Goal: Task Accomplishment & Management: Manage account settings

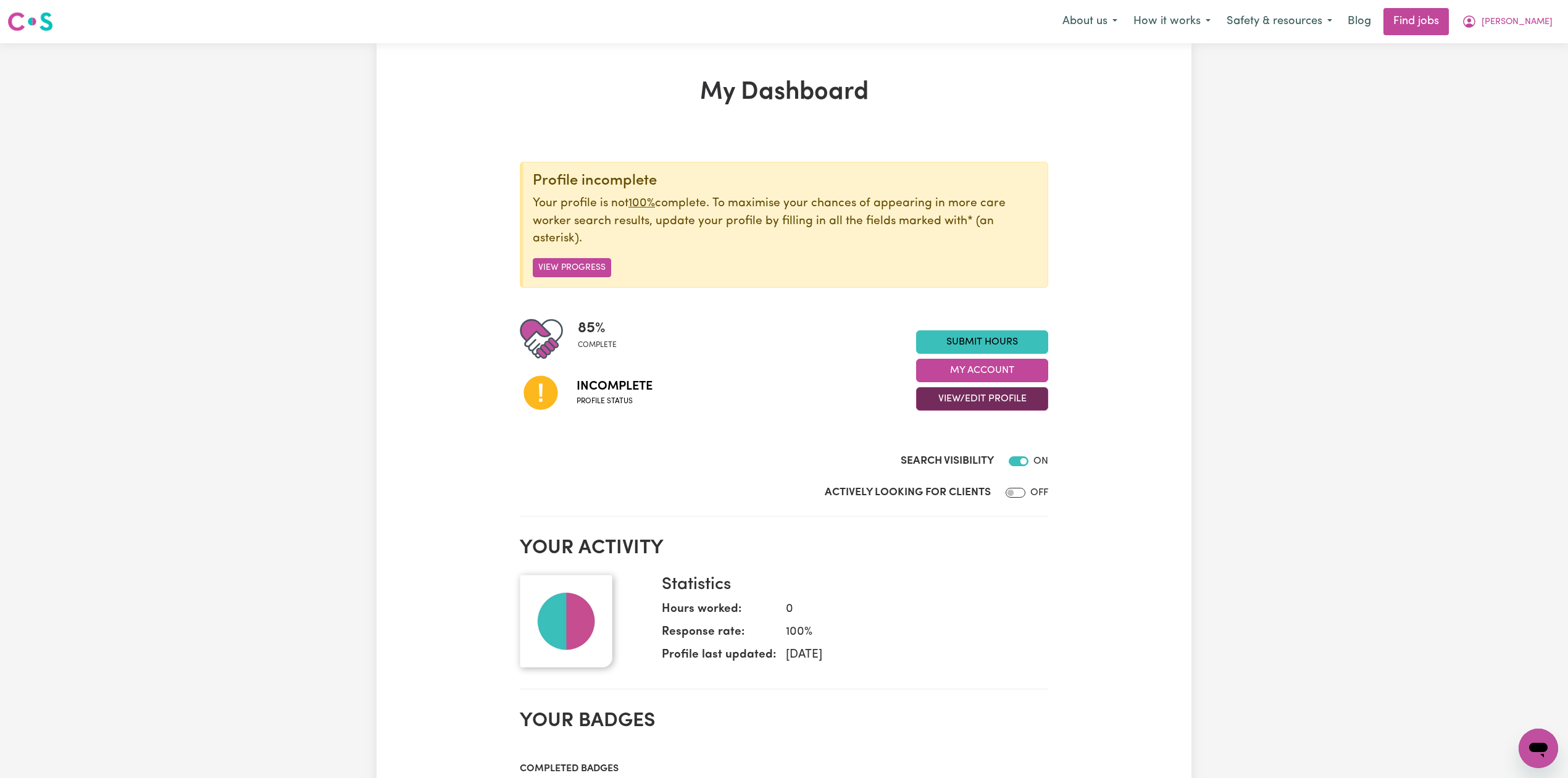
click at [937, 403] on button "View/Edit Profile" at bounding box center [982, 399] width 132 height 23
click at [921, 457] on link "Edit Profile" at bounding box center [975, 456] width 115 height 25
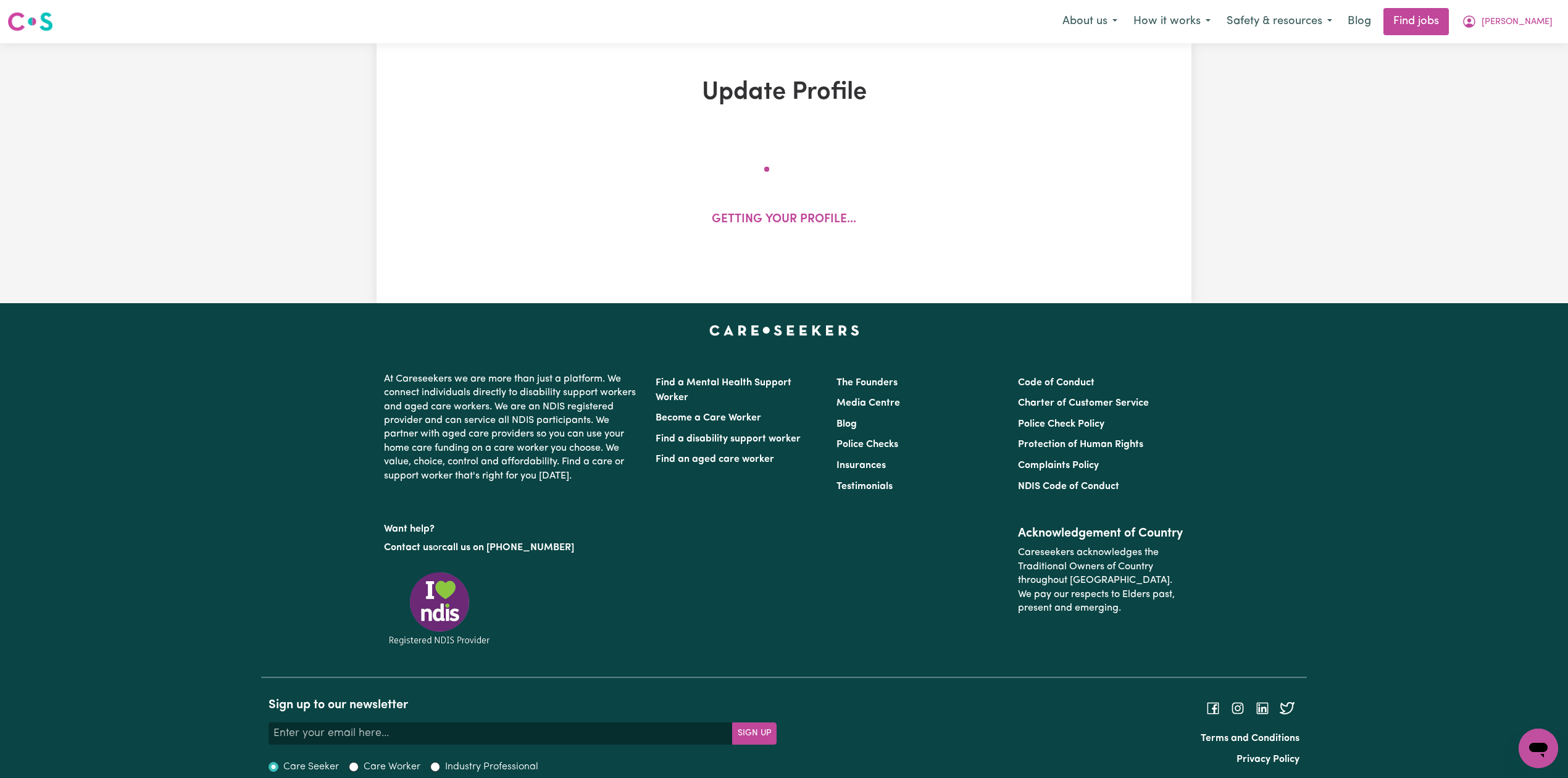
select select "[DEMOGRAPHIC_DATA]"
select select "Australian PR"
select select "Studying a healthcare related degree or qualification"
select select "84"
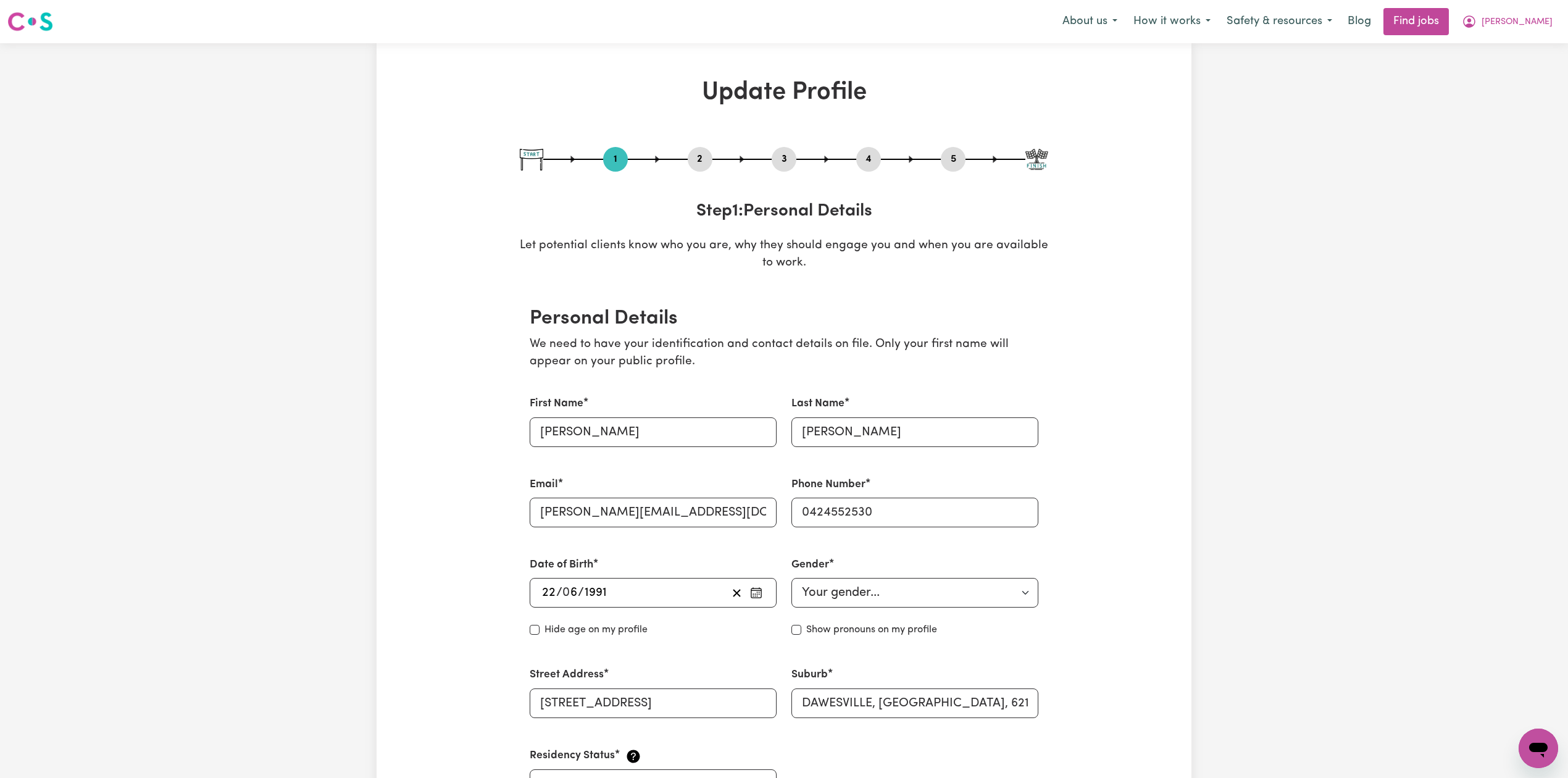
click at [704, 176] on div "1 2 3 4 5 Step 1 : Personal Details Let potential clients know who you are, why…" at bounding box center [784, 210] width 529 height 126
click at [691, 157] on button "2" at bounding box center [700, 159] width 25 height 16
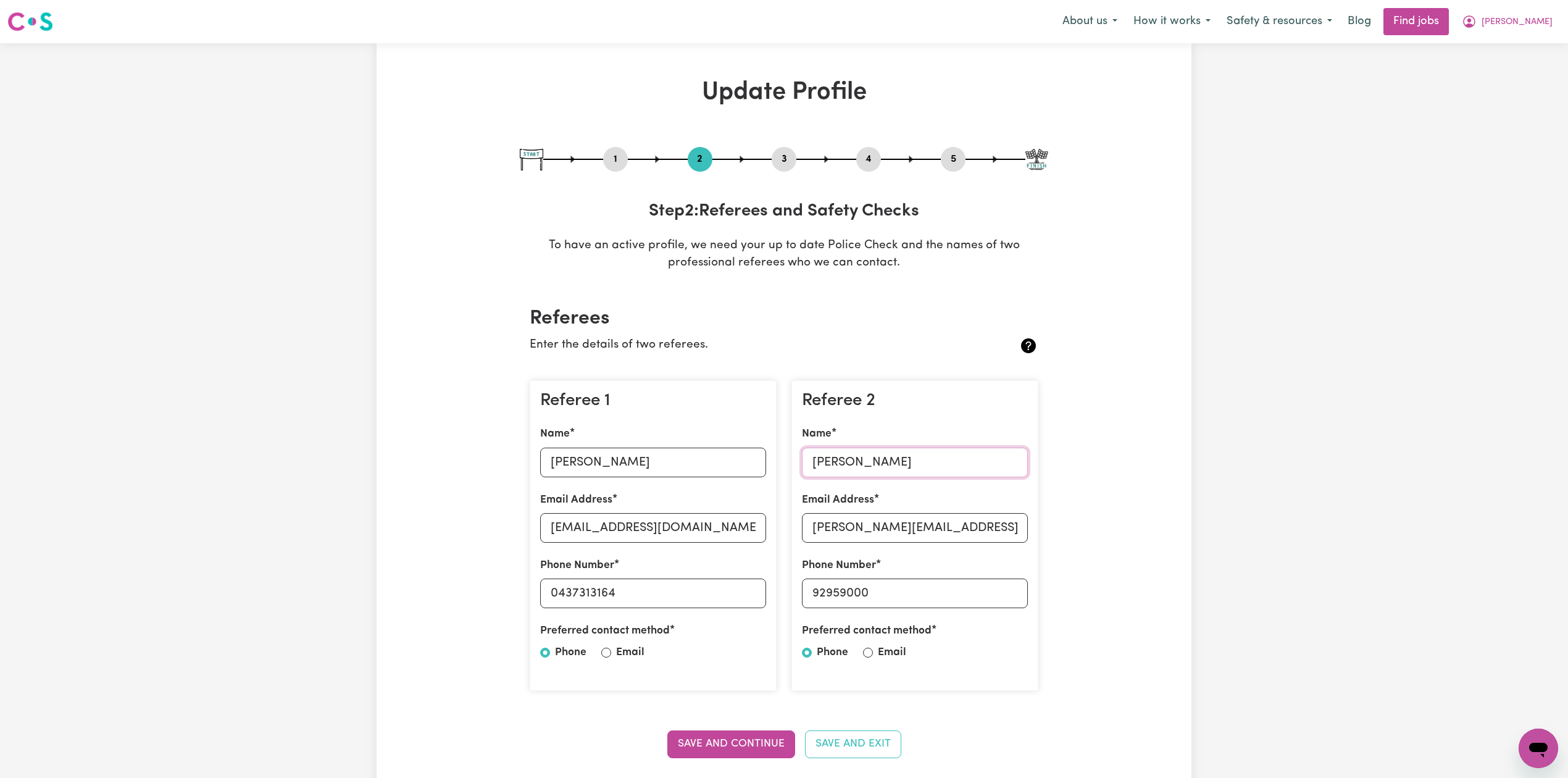
click at [858, 467] on input "[PERSON_NAME]" at bounding box center [914, 463] width 226 height 29
click at [865, 554] on div "Referee 2 Name Email Address [PERSON_NAME][EMAIL_ADDRESS][PERSON_NAME][DOMAIN_N…" at bounding box center [914, 536] width 247 height 311
click at [878, 533] on input "[PERSON_NAME][EMAIL_ADDRESS][PERSON_NAME][DOMAIN_NAME]" at bounding box center [914, 528] width 226 height 29
click at [879, 533] on input "[PERSON_NAME][EMAIL_ADDRESS][PERSON_NAME][DOMAIN_NAME]" at bounding box center [914, 528] width 226 height 29
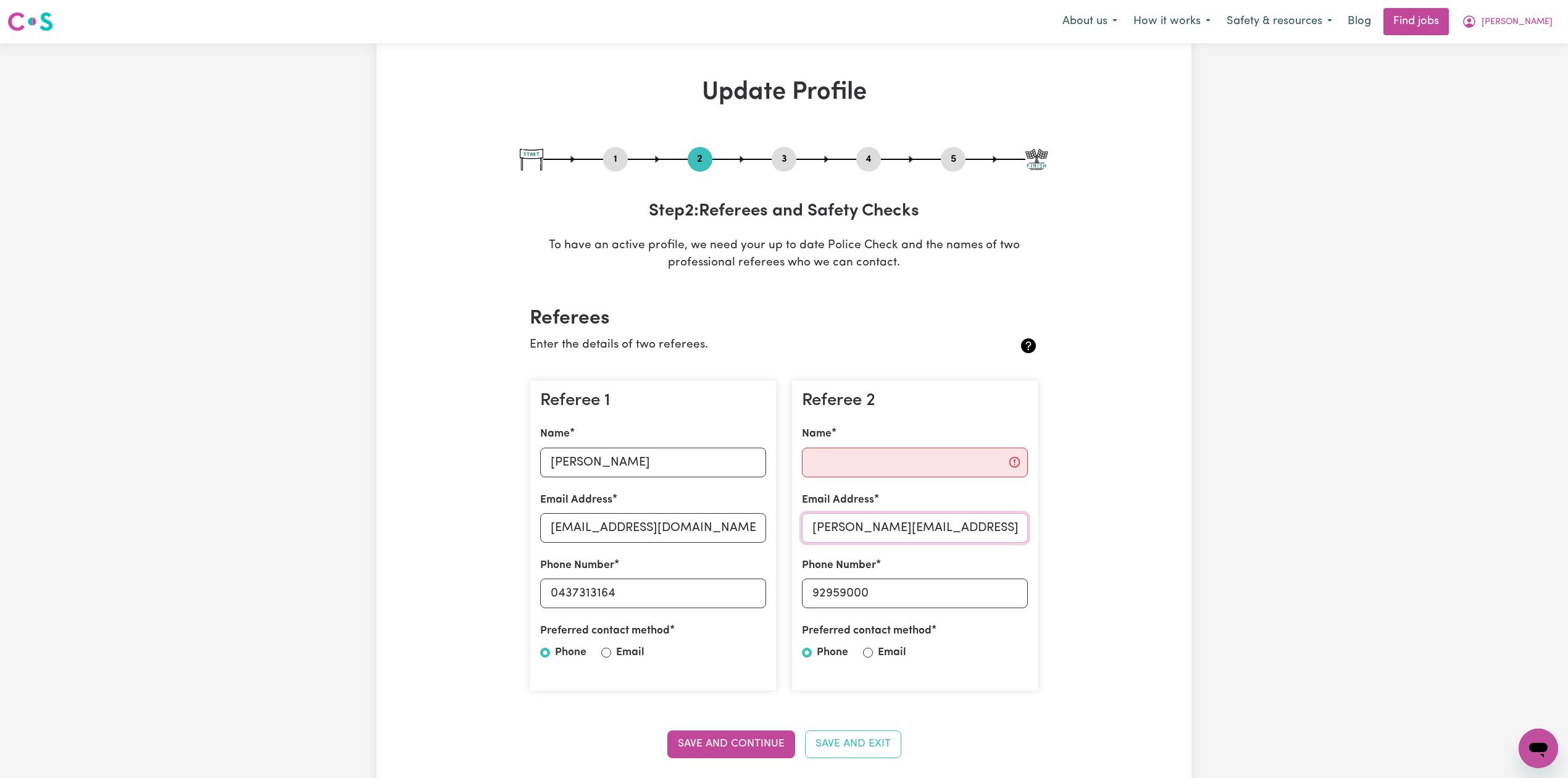
click at [880, 533] on input "[PERSON_NAME][EMAIL_ADDRESS][PERSON_NAME][DOMAIN_NAME]" at bounding box center [914, 528] width 226 height 29
click at [865, 588] on input "92959000" at bounding box center [914, 594] width 226 height 29
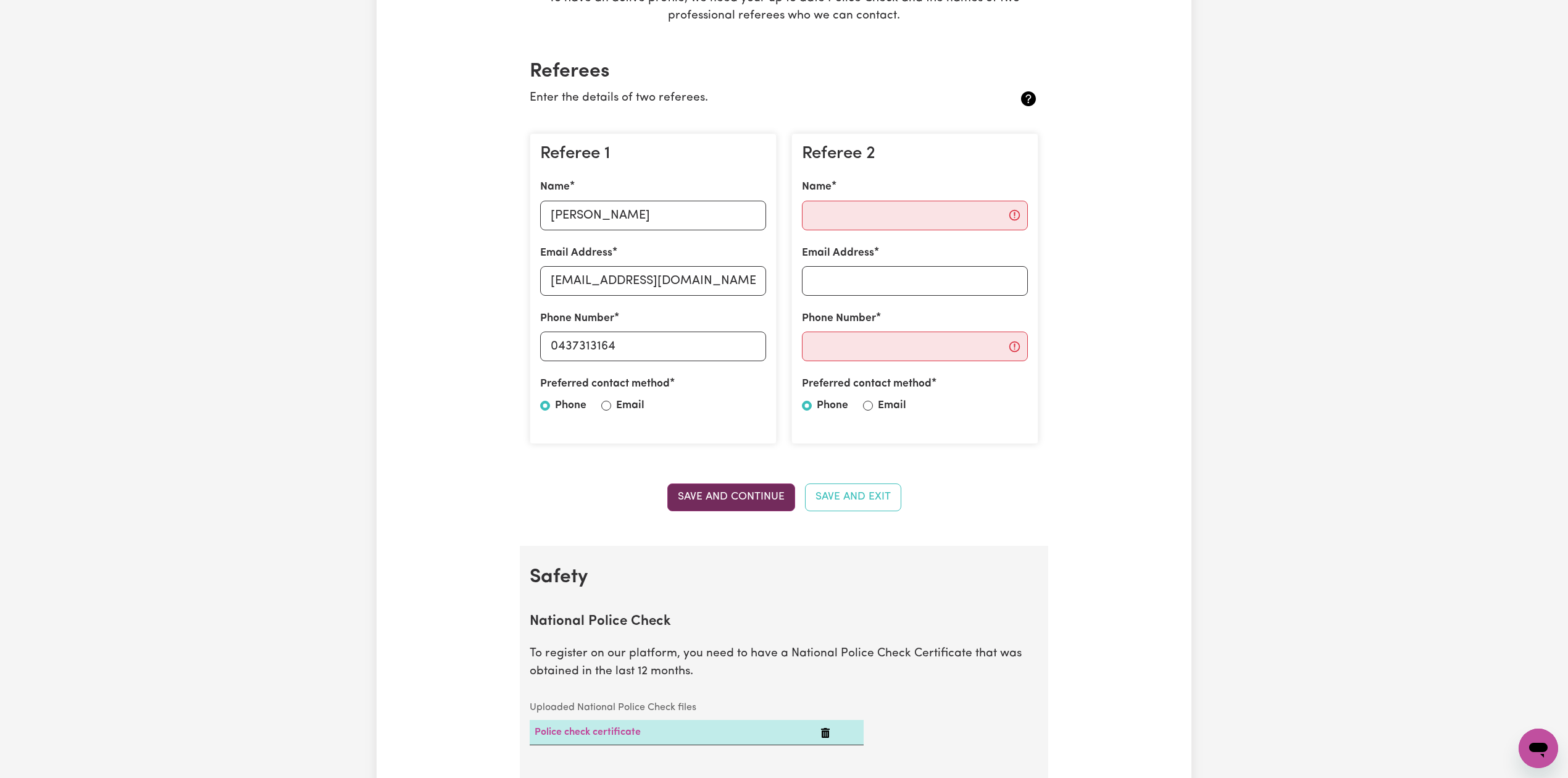
click at [761, 490] on button "Save and Continue" at bounding box center [731, 497] width 127 height 28
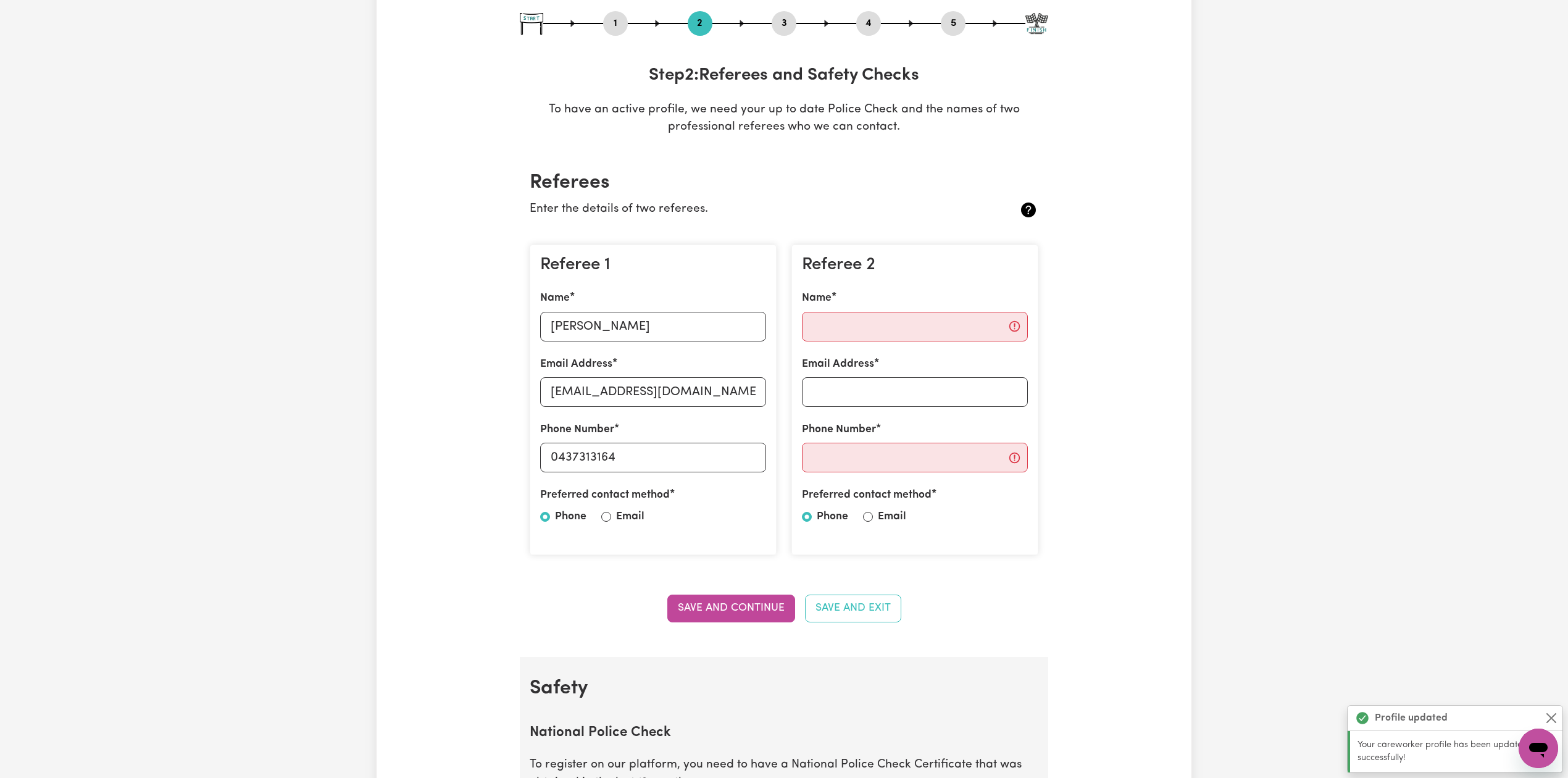
scroll to position [0, 0]
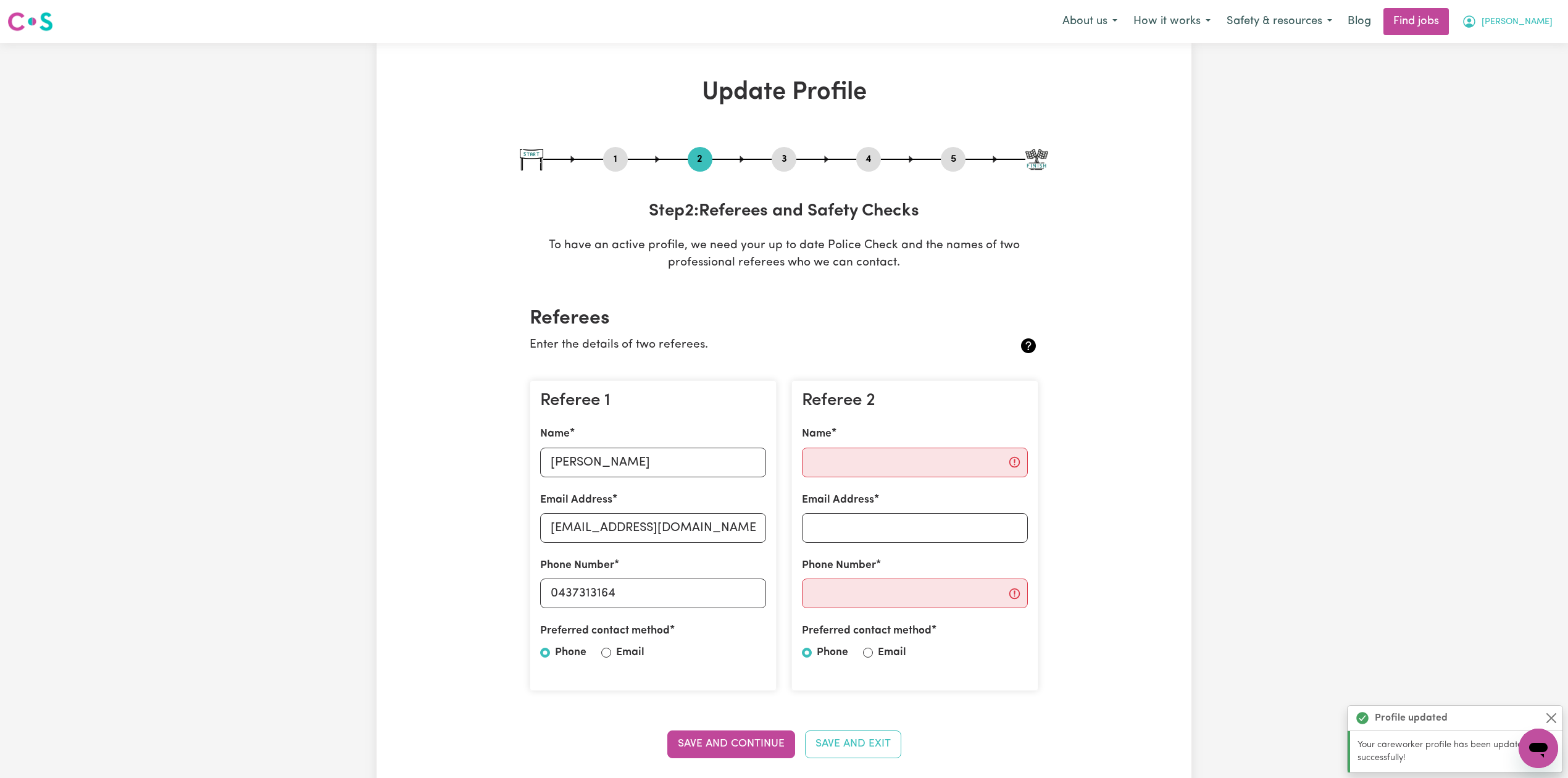
click at [1542, 28] on span "[PERSON_NAME]" at bounding box center [1517, 22] width 71 height 14
click at [1495, 100] on link "Logout" at bounding box center [1511, 94] width 97 height 23
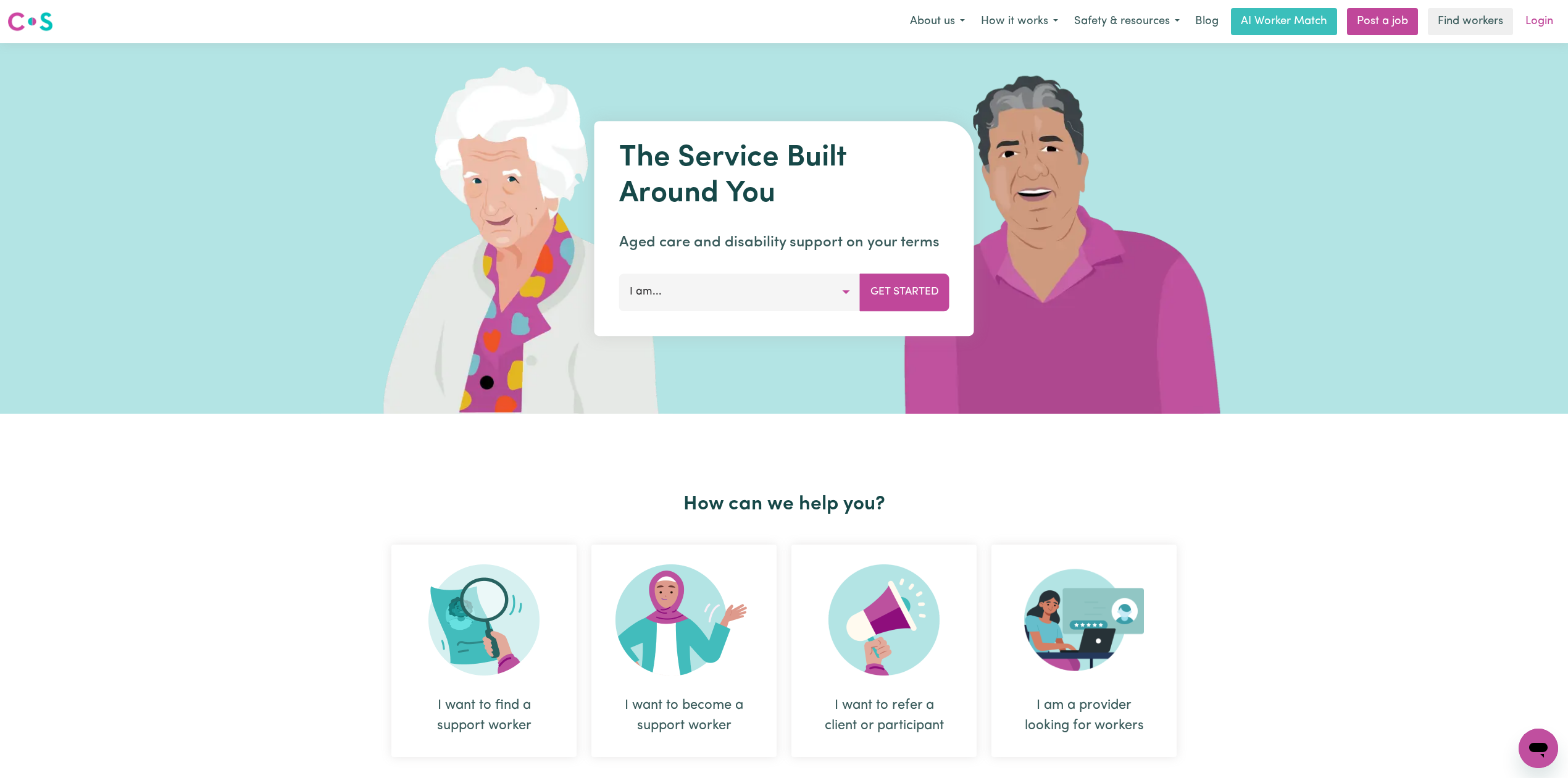
click at [1520, 16] on link "Login" at bounding box center [1539, 22] width 42 height 28
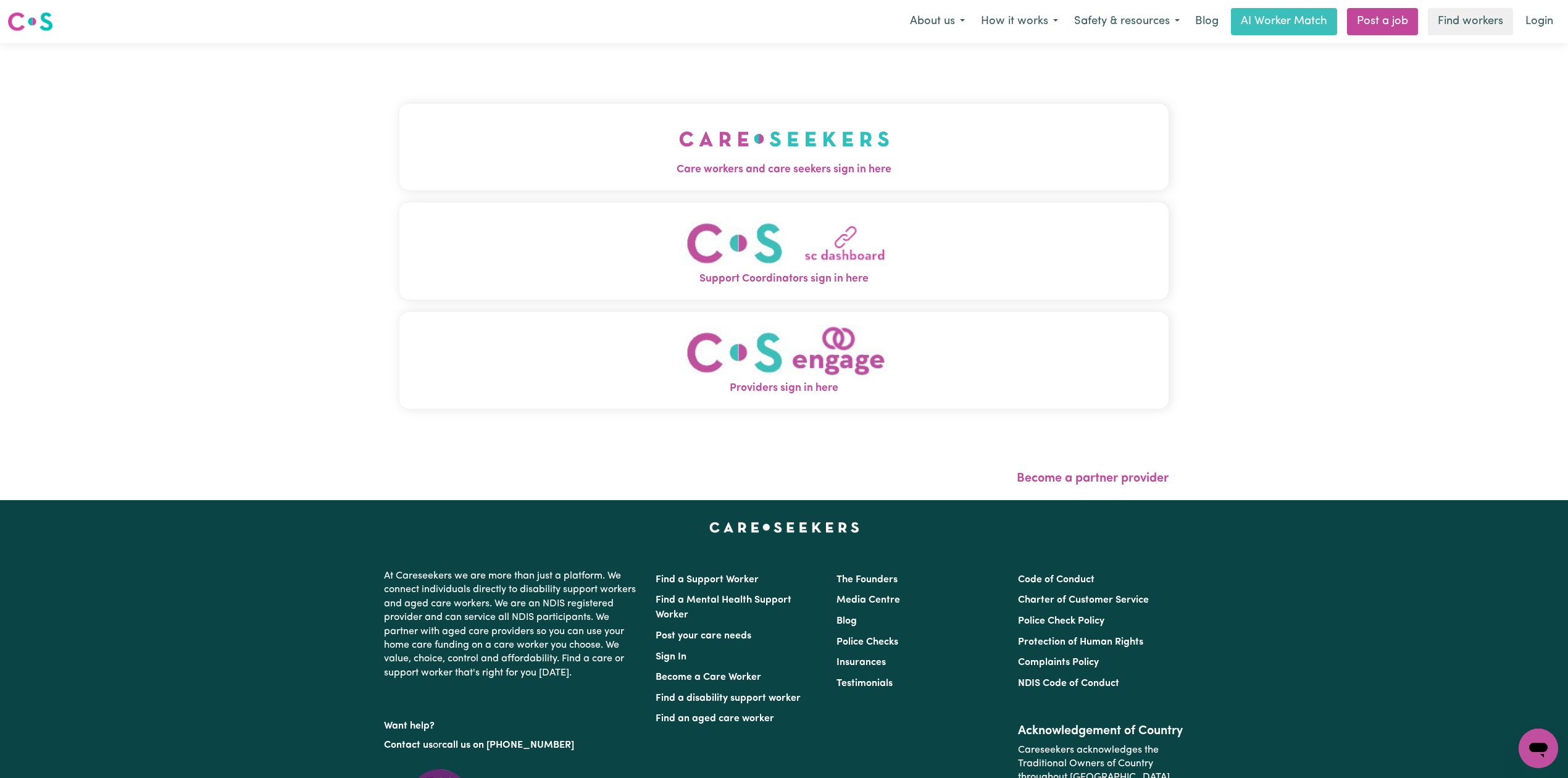
click at [564, 13] on div "Menu About us How it works Safety & resources Blog AI Worker Match Post a job F…" at bounding box center [784, 22] width 1568 height 28
click at [493, 162] on span "Care workers and care seekers sign in here" at bounding box center [784, 170] width 769 height 16
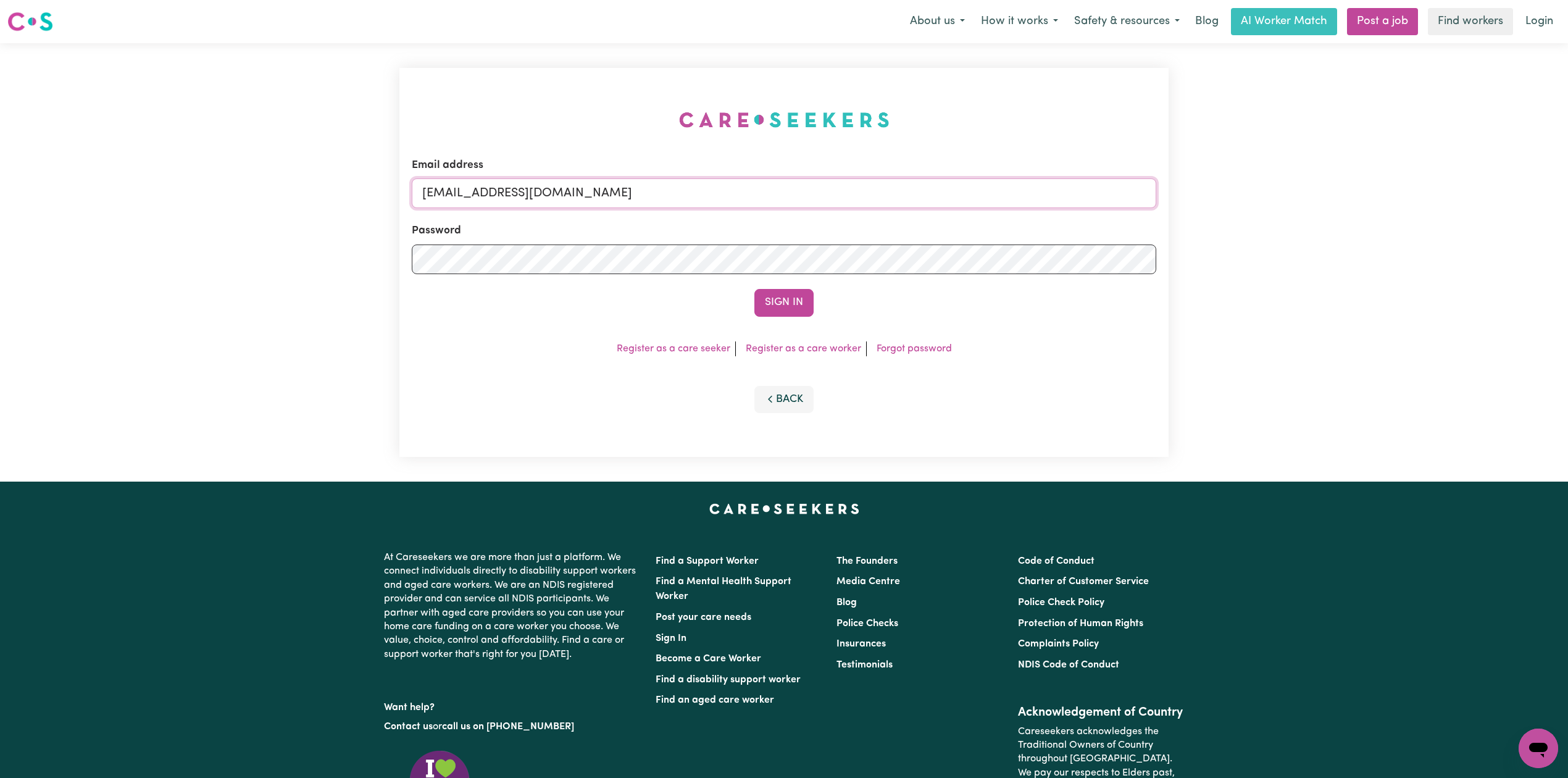
drag, startPoint x: 463, startPoint y: 199, endPoint x: 466, endPoint y: 205, distance: 6.7
click at [464, 201] on input "[EMAIL_ADDRESS][DOMAIN_NAME]" at bounding box center [784, 193] width 745 height 29
drag, startPoint x: 484, startPoint y: 184, endPoint x: 786, endPoint y: 171, distance: 302.3
click at [786, 171] on div "Email address Superuser~[EMAIL_ADDRESS][DOMAIN_NAME]" at bounding box center [784, 183] width 745 height 51
type input "Superuser~[EMAIL_ADDRESS][DOMAIN_NAME]"
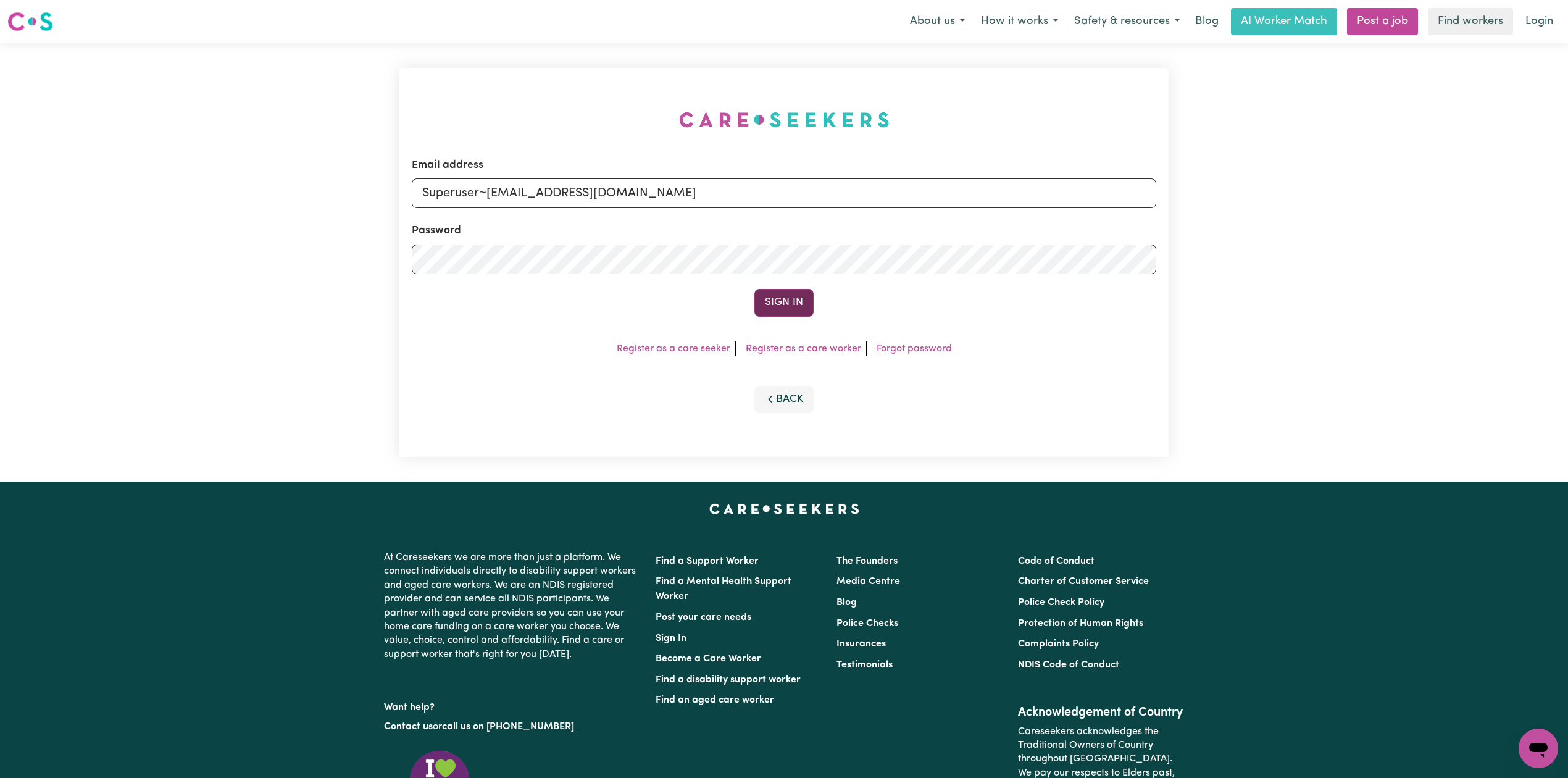
click at [763, 300] on button "Sign In" at bounding box center [784, 303] width 59 height 28
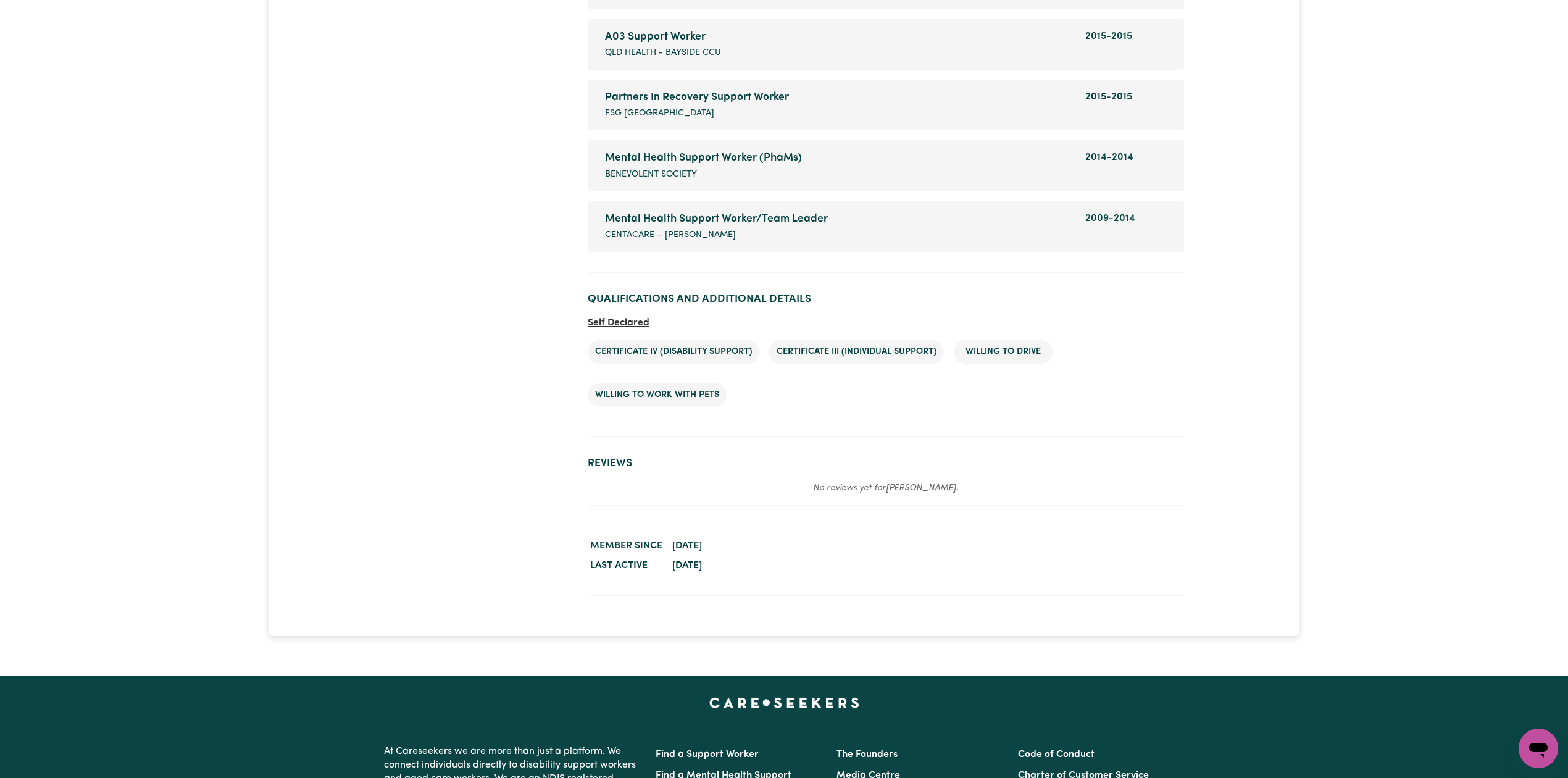
scroll to position [1990, 0]
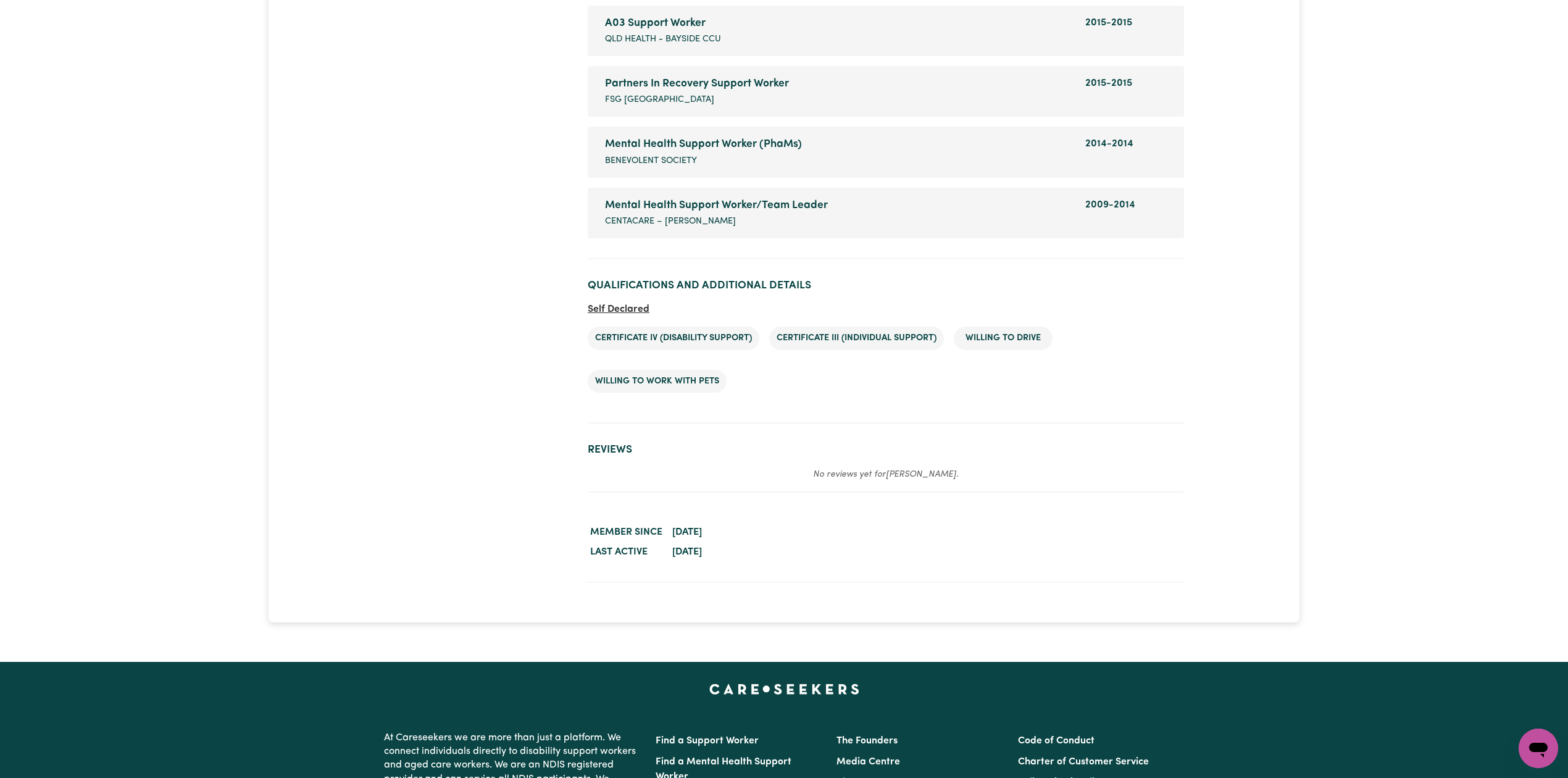
drag, startPoint x: 1574, startPoint y: 31, endPoint x: 1579, endPoint y: 507, distance: 476.0
